Goal: Navigation & Orientation: Find specific page/section

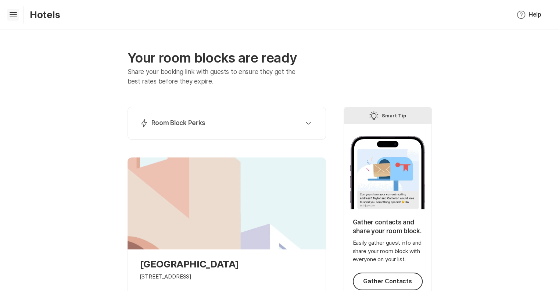
click at [16, 10] on icon "Hamburger" at bounding box center [13, 15] width 12 height 12
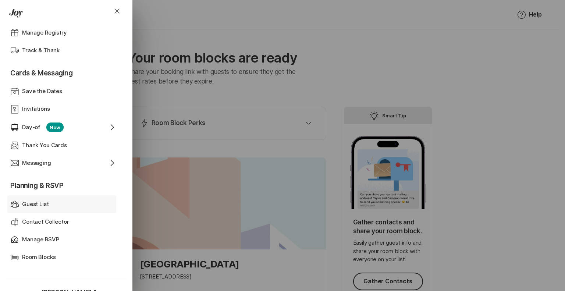
scroll to position [174, 0]
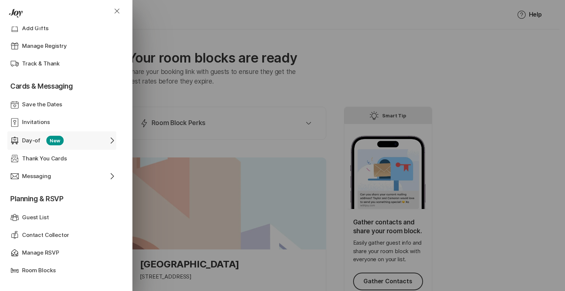
click at [86, 138] on div "Day-of New" at bounding box center [61, 141] width 79 height 10
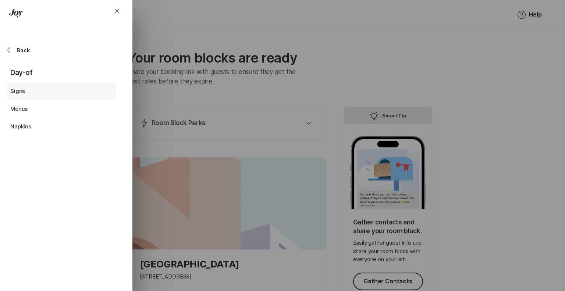
click at [19, 85] on div "Signs" at bounding box center [63, 91] width 106 height 17
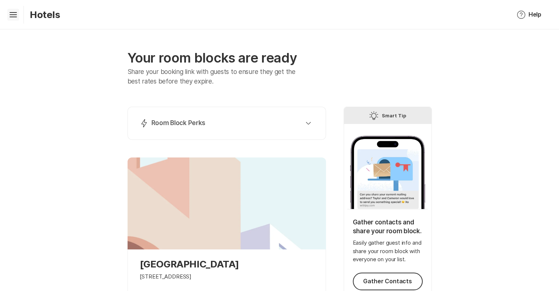
click at [8, 10] on icon "Hamburger" at bounding box center [13, 15] width 12 height 12
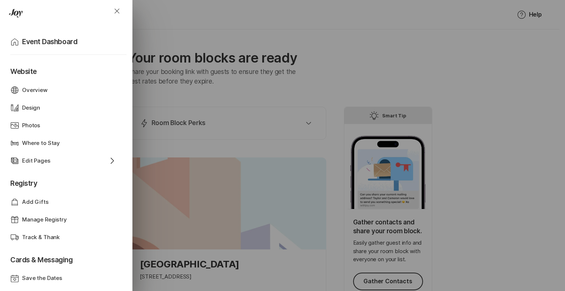
click at [13, 12] on icon "Drawer" at bounding box center [14, 12] width 10 height 7
click at [33, 42] on p "Event Dashboard" at bounding box center [49, 42] width 55 height 10
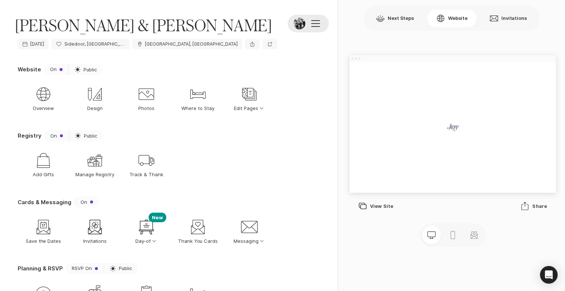
click at [315, 26] on div at bounding box center [315, 23] width 9 height 7
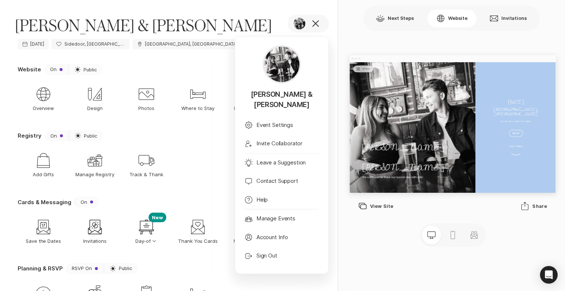
click at [259, 10] on div "[PERSON_NAME] & [PERSON_NAME] Camera Edit Photos [PERSON_NAME] & [PERSON_NAME] …" at bounding box center [169, 18] width 338 height 36
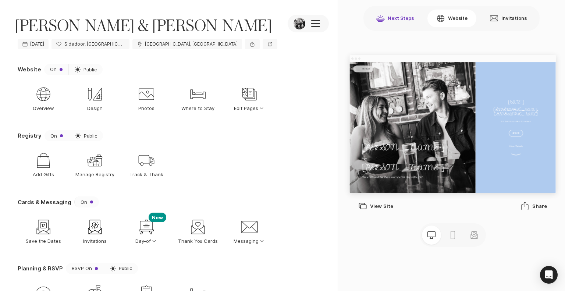
click at [404, 15] on button "Next Steps" at bounding box center [395, 19] width 56 height 18
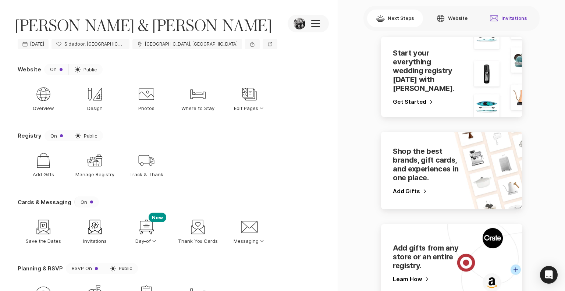
click at [497, 25] on button "Envelope Invitations" at bounding box center [508, 19] width 55 height 18
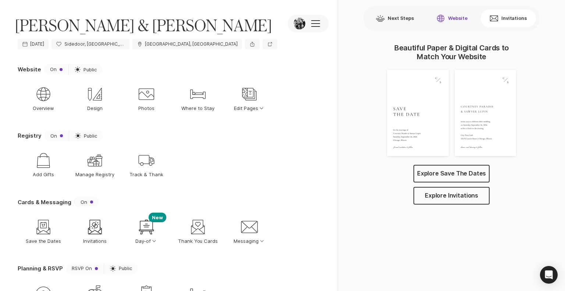
click at [453, 23] on button "Website" at bounding box center [451, 19] width 49 height 18
